Goal: Task Accomplishment & Management: Manage account settings

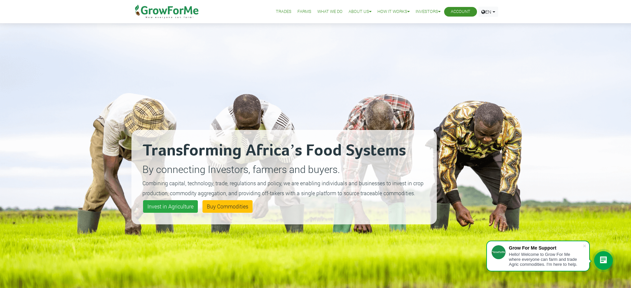
click at [460, 10] on link "Account" at bounding box center [461, 11] width 20 height 7
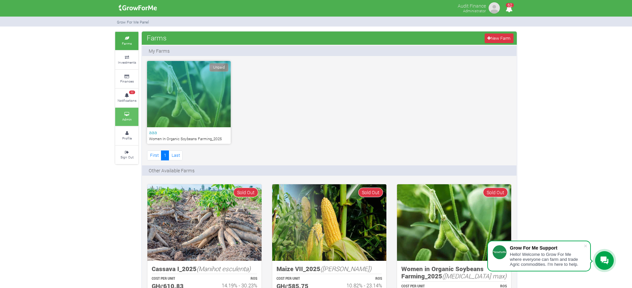
click at [120, 118] on link "Admin" at bounding box center [126, 117] width 23 height 18
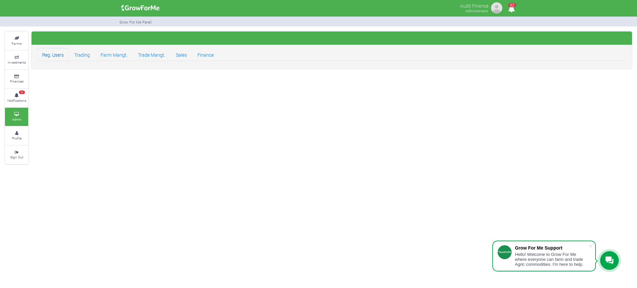
click at [46, 56] on link "Reg. Users" at bounding box center [53, 54] width 32 height 13
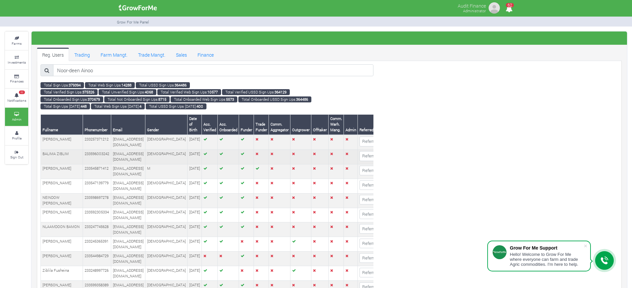
type input "Noor-deen Ainoo"
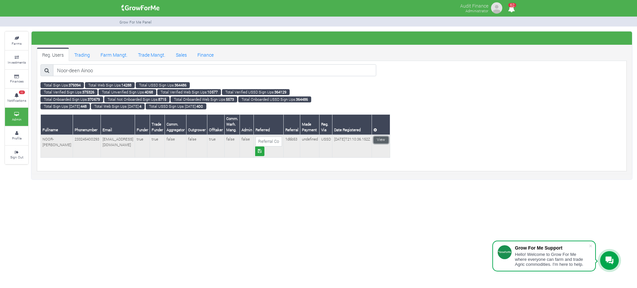
click at [384, 140] on link "View" at bounding box center [381, 140] width 15 height 7
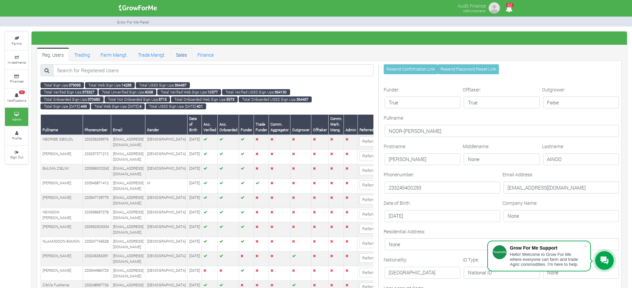
click at [180, 56] on link "Sales" at bounding box center [182, 54] width 22 height 13
